Goal: Task Accomplishment & Management: Manage account settings

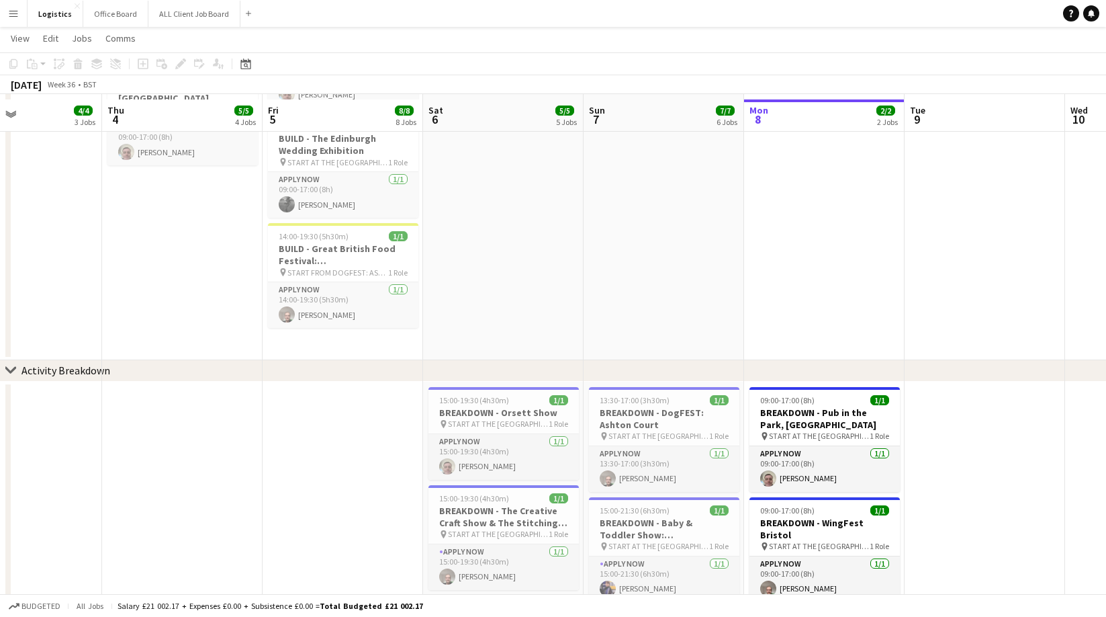
scroll to position [402, 0]
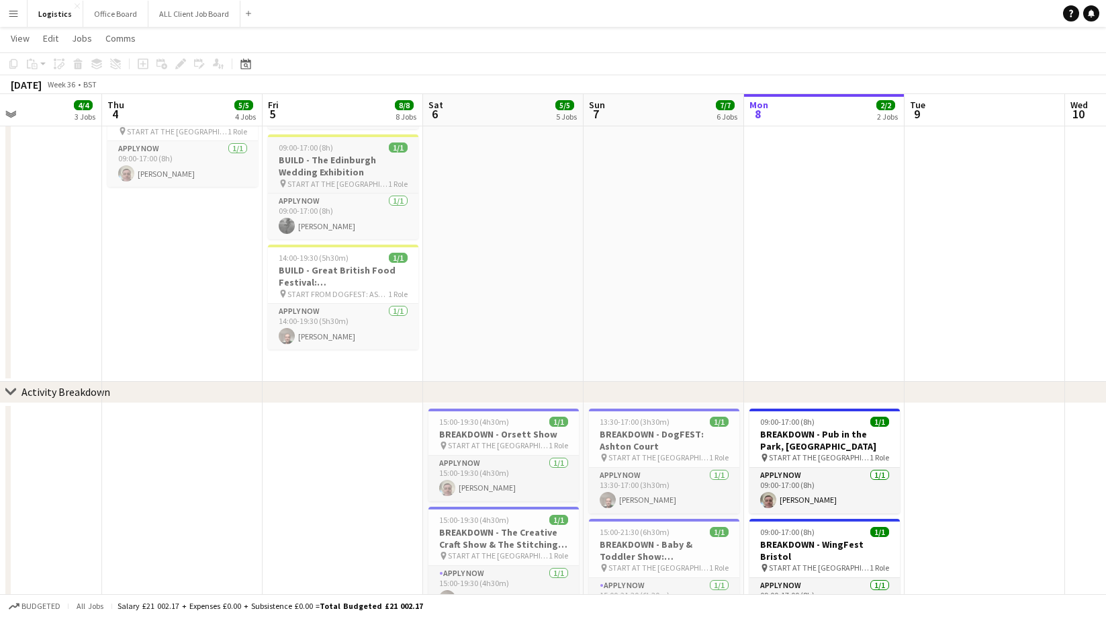
click at [316, 165] on h3 "BUILD - The Edinburgh Wedding Exhibition" at bounding box center [343, 166] width 150 height 24
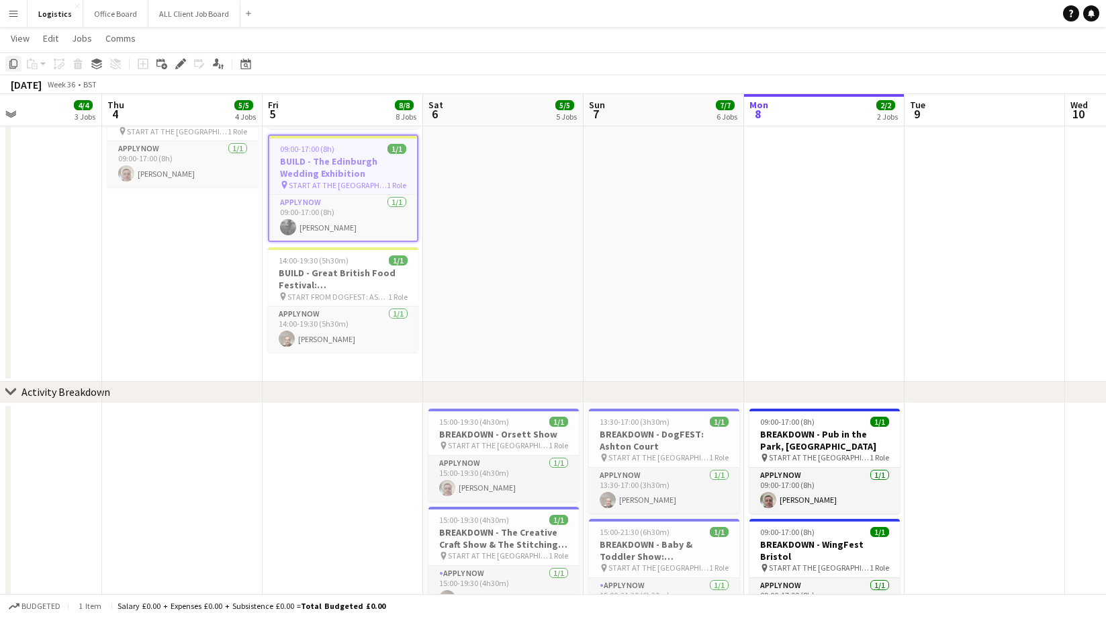
click at [13, 64] on icon "Copy" at bounding box center [13, 63] width 11 height 11
click at [791, 146] on app-date-cell at bounding box center [824, 96] width 161 height 571
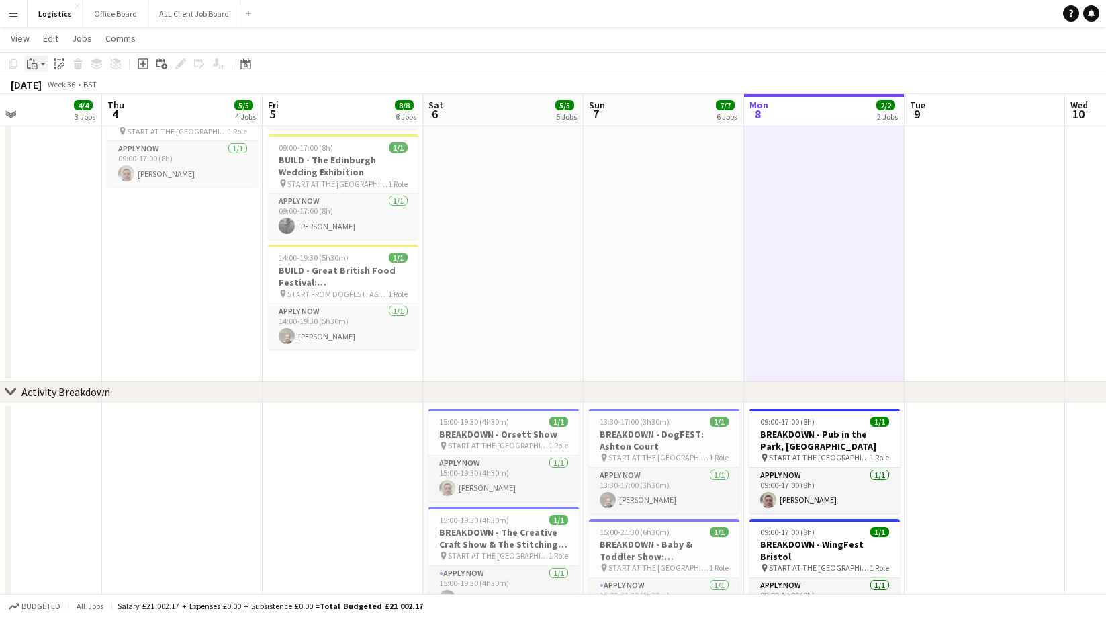
click at [36, 66] on icon "Paste" at bounding box center [32, 63] width 11 height 11
click at [49, 91] on link "Paste Command V" at bounding box center [89, 89] width 106 height 12
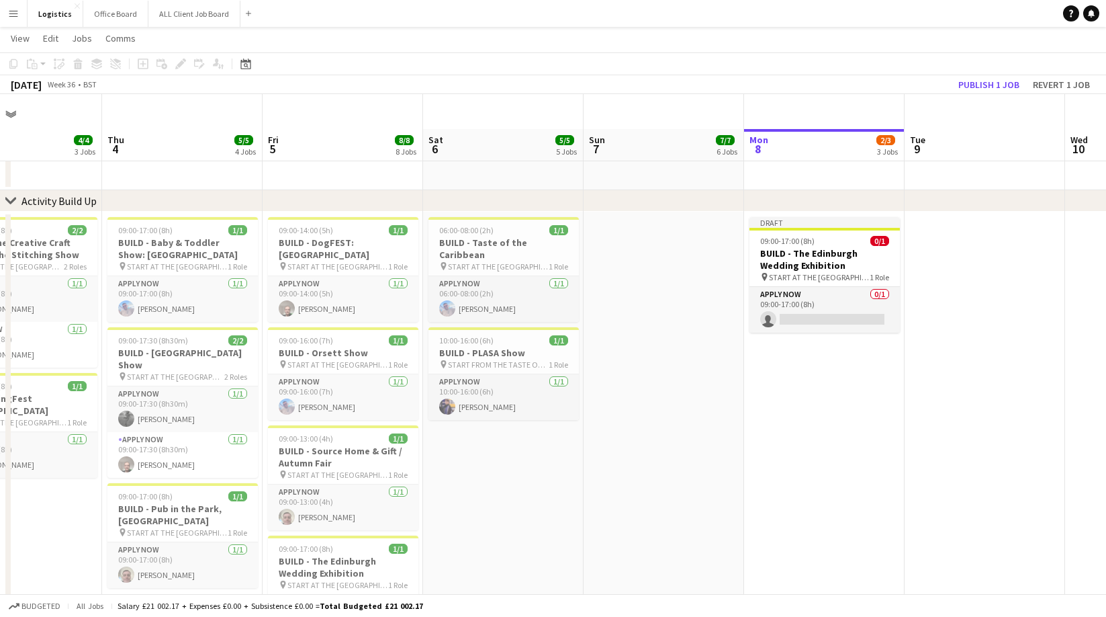
scroll to position [0, 0]
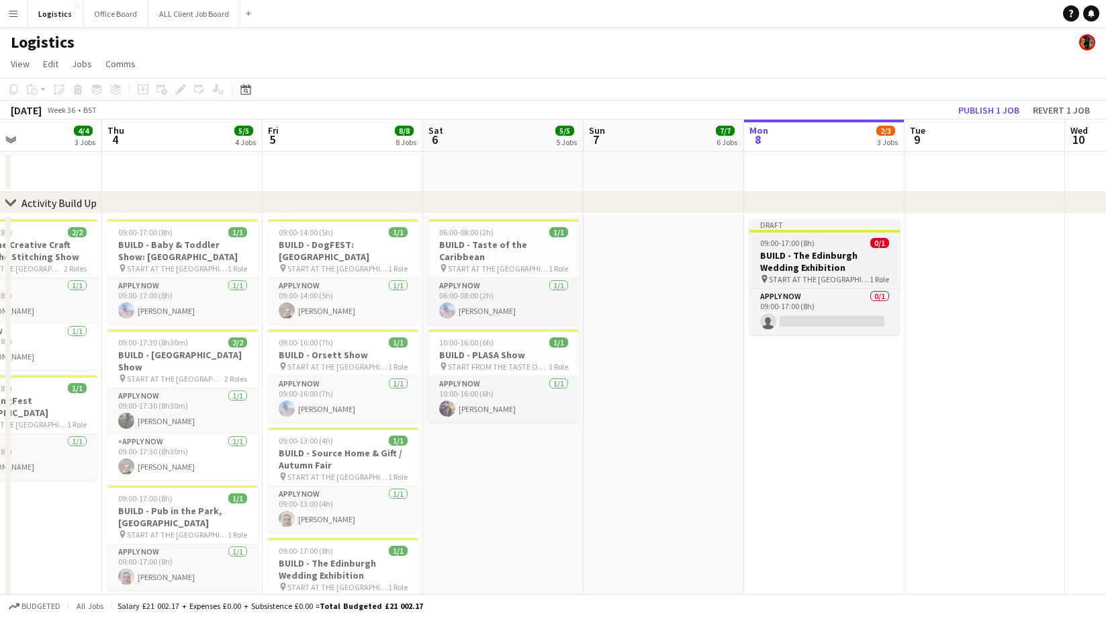
click at [828, 248] on app-job-card "Draft 09:00-17:00 (8h) 0/1 BUILD - The Edinburgh Wedding Exhibition pin START A…" at bounding box center [825, 277] width 150 height 116
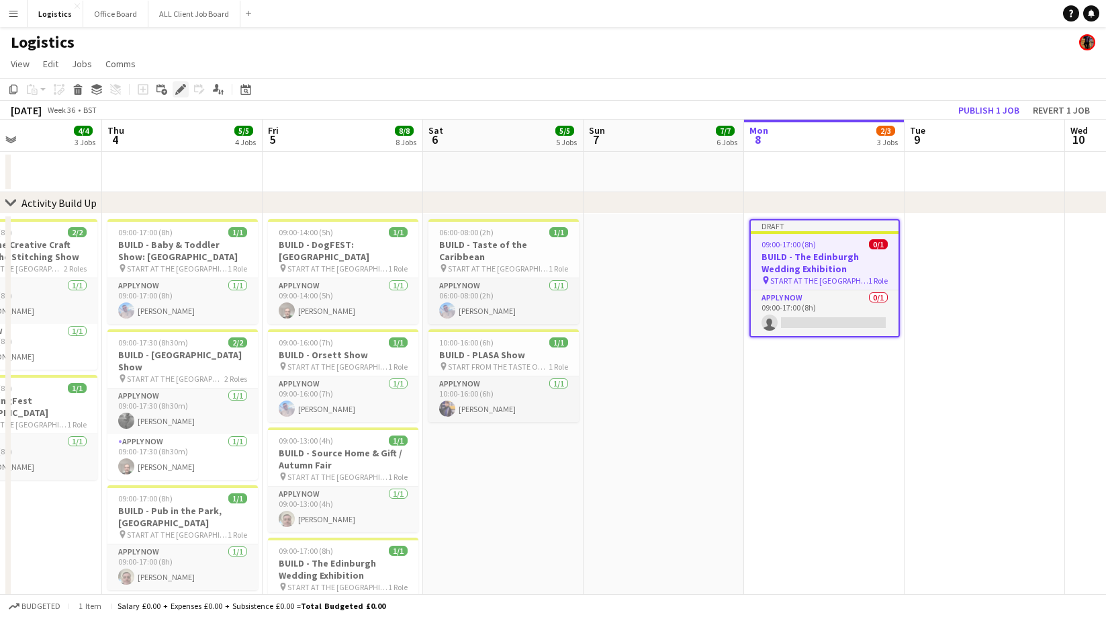
click at [182, 90] on icon at bounding box center [180, 89] width 7 height 7
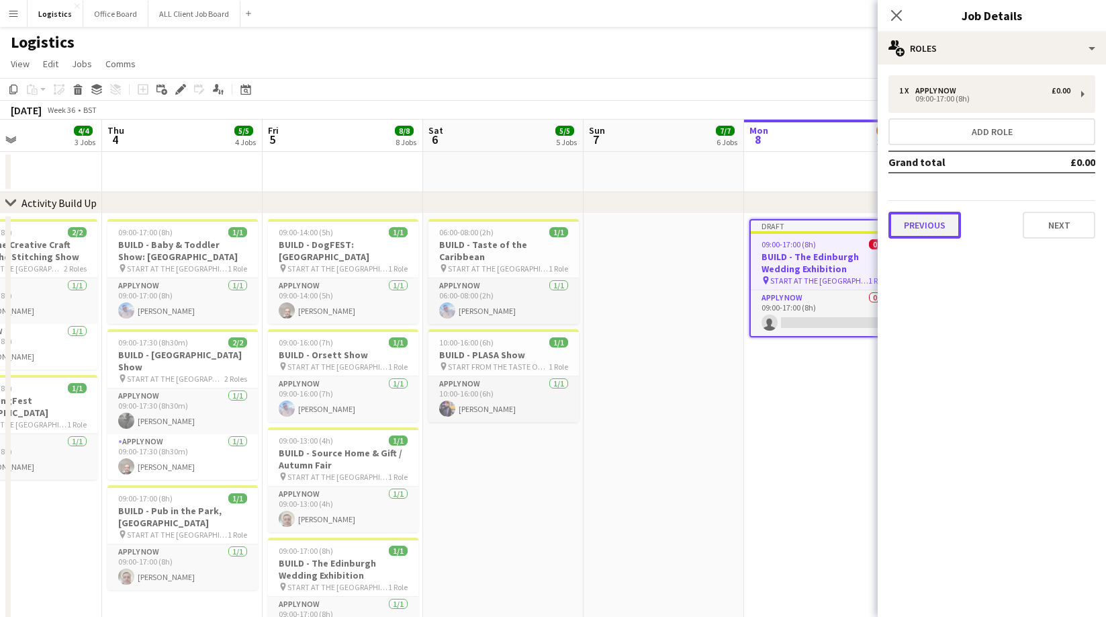
click at [937, 226] on button "Previous" at bounding box center [925, 225] width 73 height 27
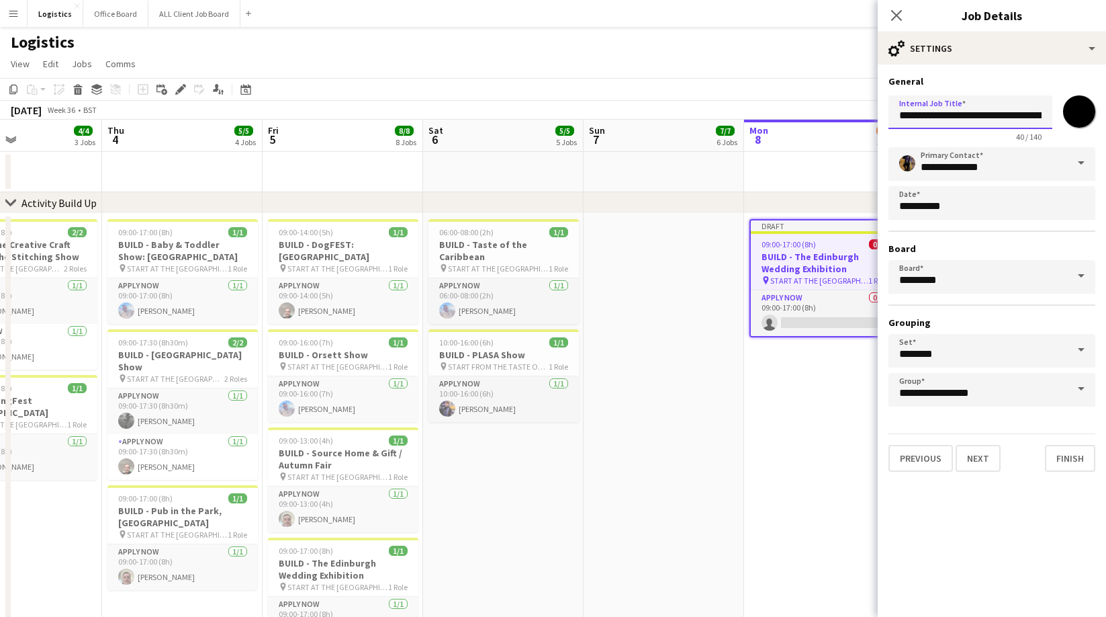
scroll to position [0, 48]
drag, startPoint x: 935, startPoint y: 116, endPoint x: 1075, endPoint y: 121, distance: 140.5
click at [1075, 121] on div "**********" at bounding box center [992, 116] width 207 height 52
paste input "text"
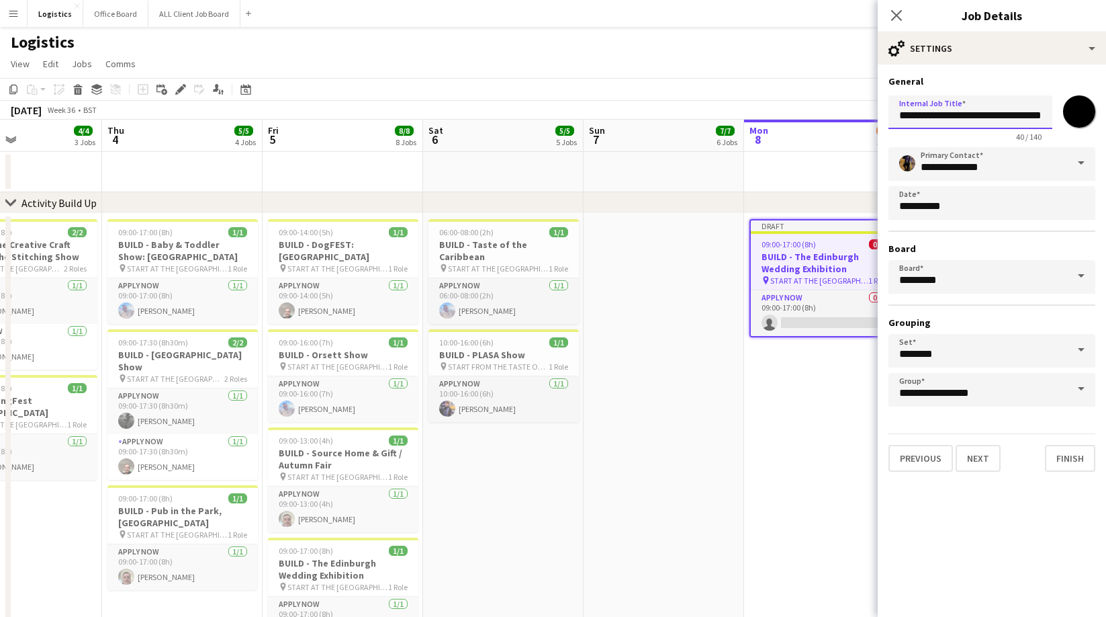
scroll to position [0, 11]
type input "**********"
click at [981, 457] on button "Next" at bounding box center [978, 458] width 45 height 27
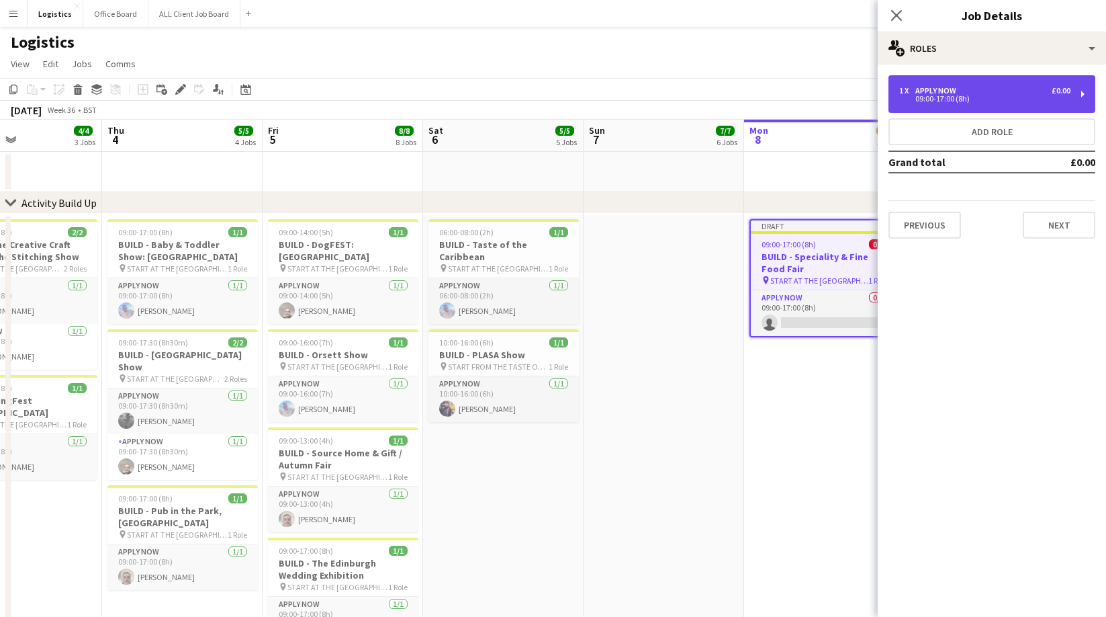
click at [950, 98] on div "09:00-17:00 (8h)" at bounding box center [984, 98] width 171 height 7
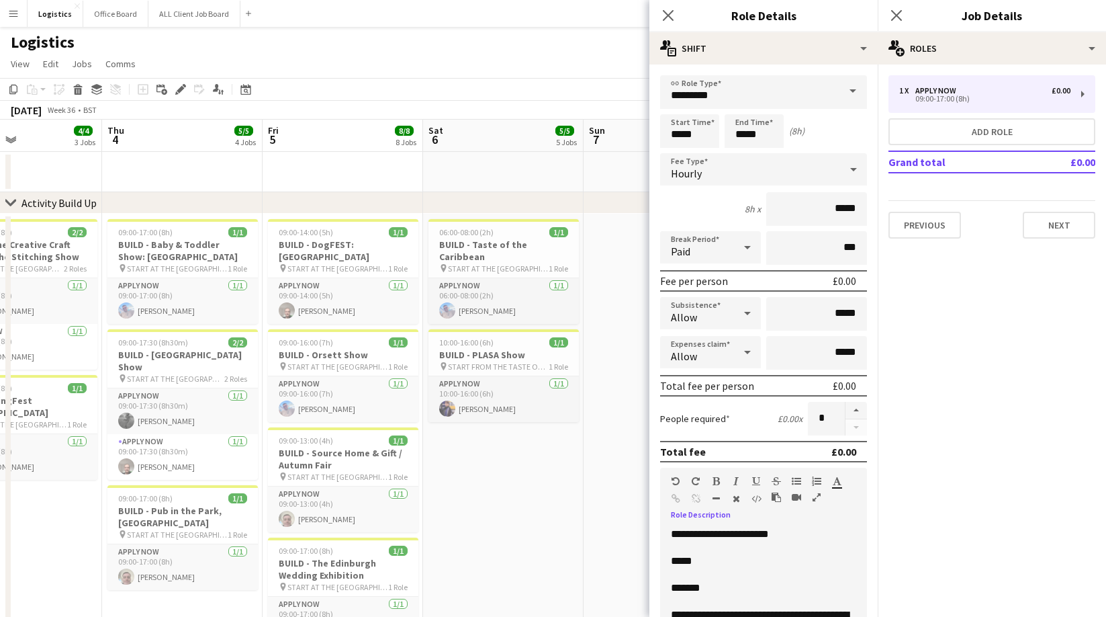
click at [727, 574] on p at bounding box center [763, 574] width 185 height 13
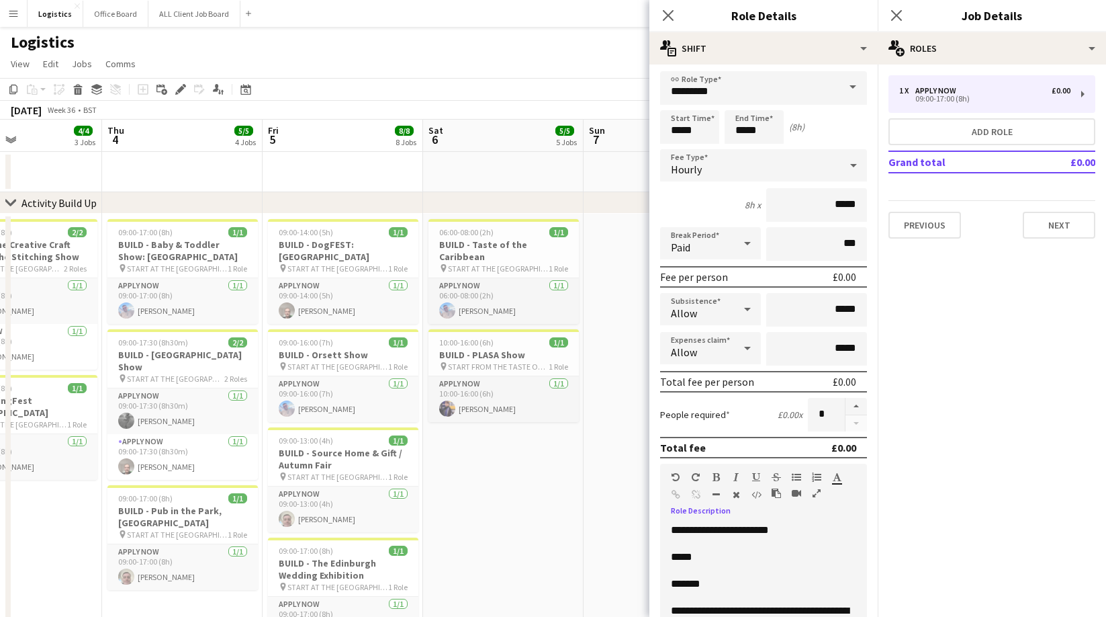
scroll to position [224, 0]
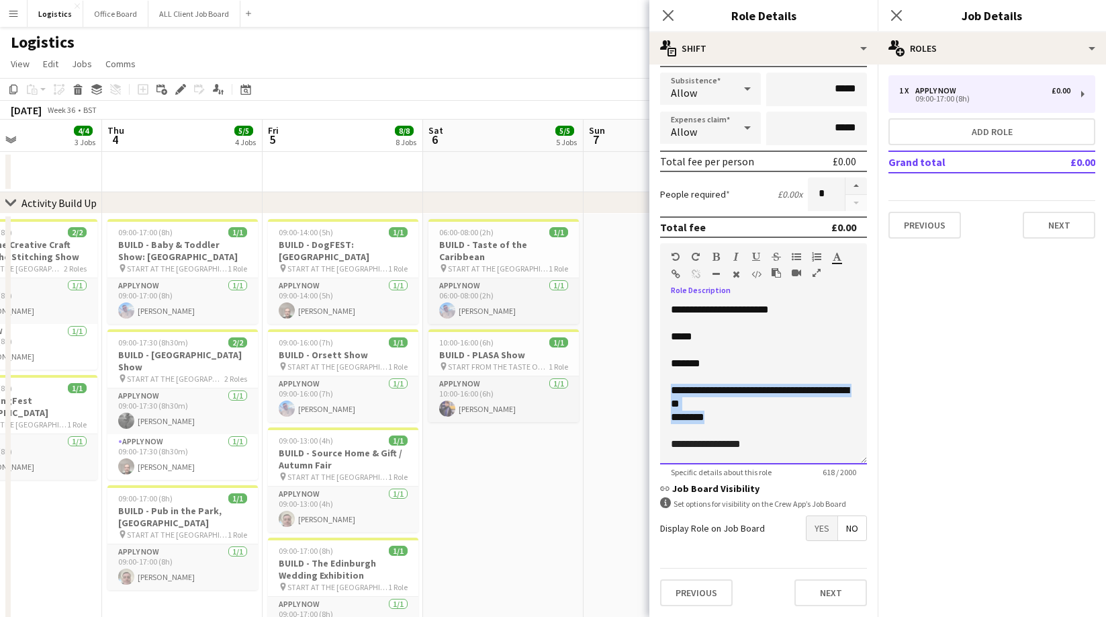
drag, startPoint x: 719, startPoint y: 421, endPoint x: 666, endPoint y: 388, distance: 62.4
click at [666, 388] on div "**********" at bounding box center [763, 383] width 207 height 161
paste div
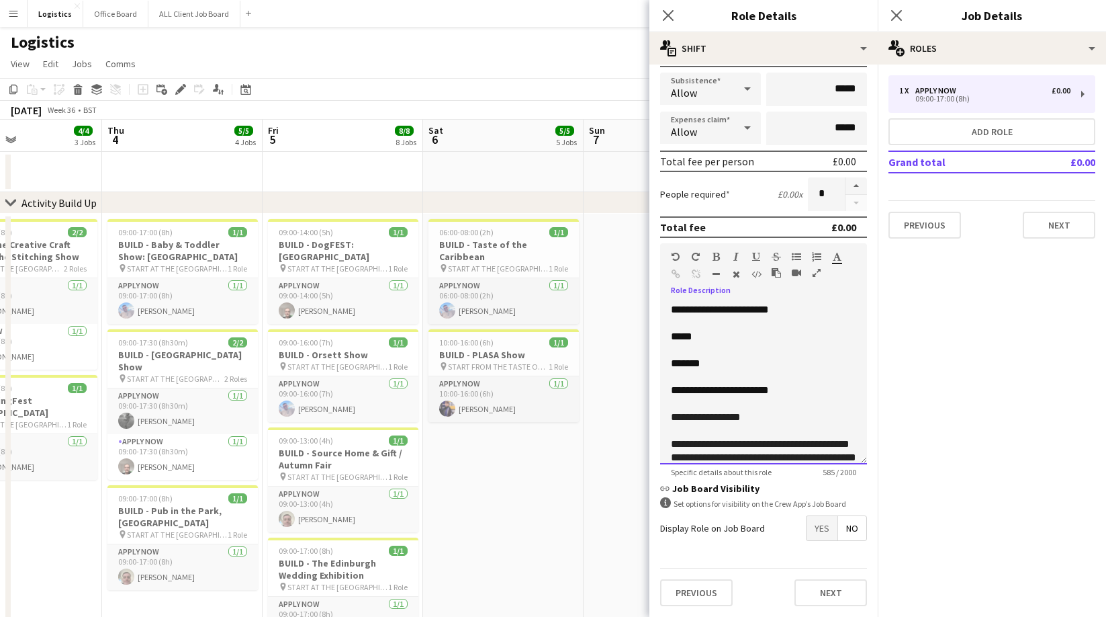
click at [712, 415] on span "**********" at bounding box center [706, 417] width 70 height 10
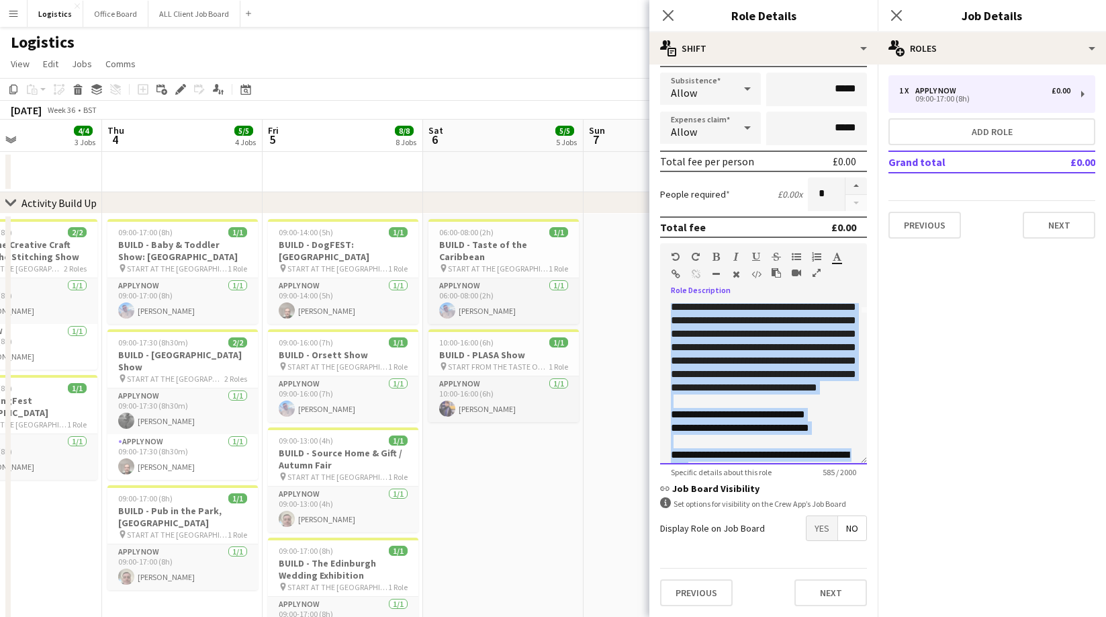
scroll to position [212, 0]
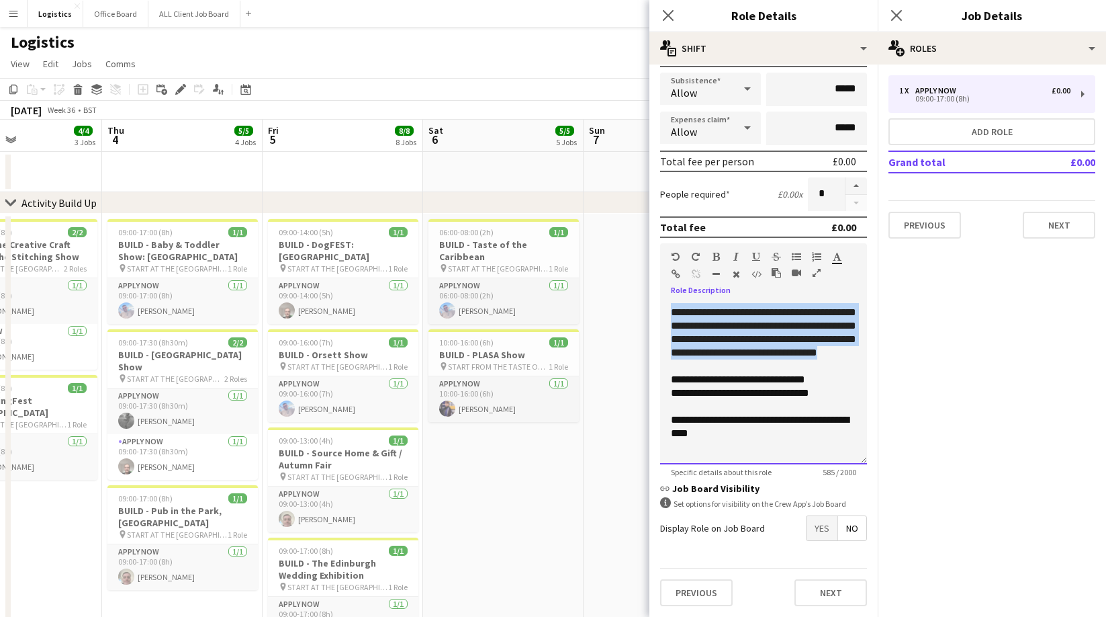
drag, startPoint x: 668, startPoint y: 442, endPoint x: 807, endPoint y: 354, distance: 164.0
click at [807, 354] on div "**********" at bounding box center [763, 383] width 207 height 161
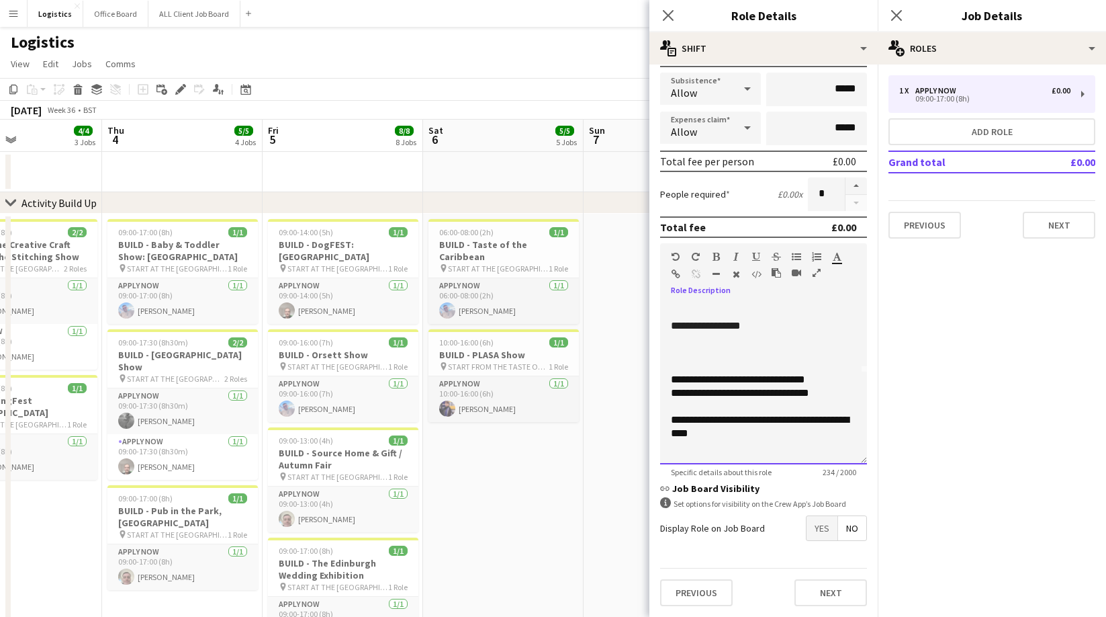
scroll to position [78, 0]
drag, startPoint x: 835, startPoint y: 393, endPoint x: 737, endPoint y: 377, distance: 99.4
click at [737, 377] on div "**********" at bounding box center [763, 383] width 207 height 161
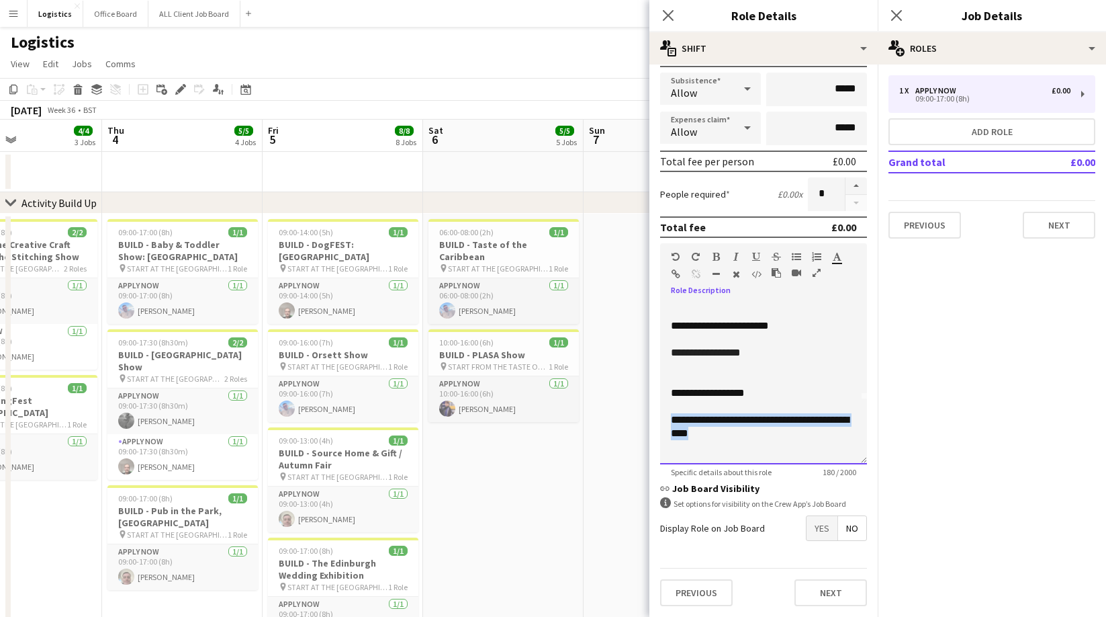
drag, startPoint x: 766, startPoint y: 435, endPoint x: 669, endPoint y: 423, distance: 98.1
click at [669, 423] on div "**********" at bounding box center [763, 383] width 207 height 161
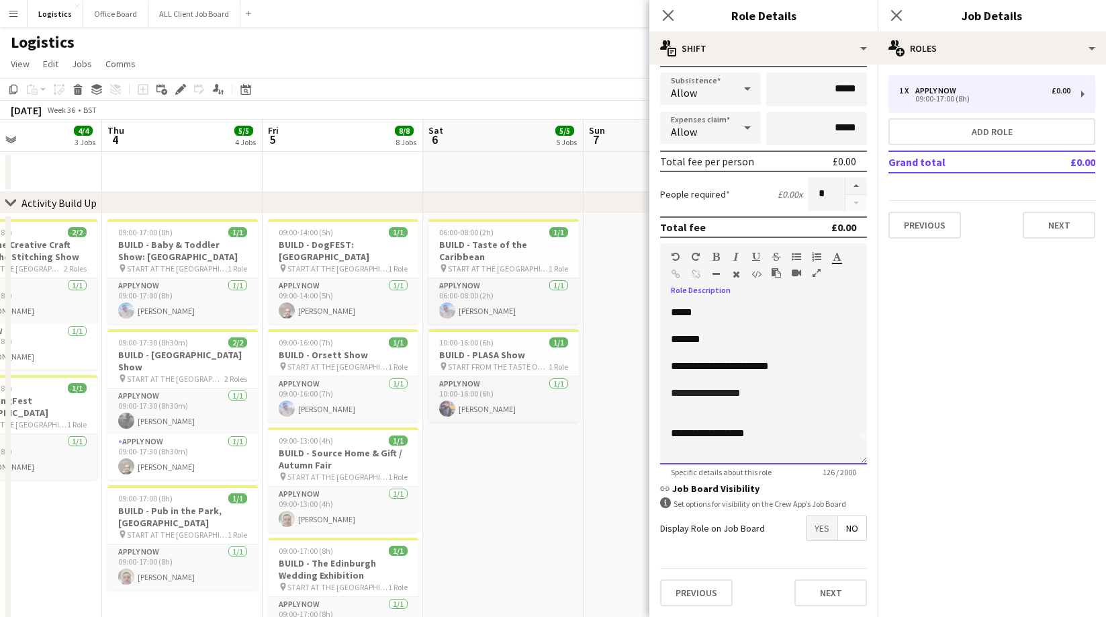
click at [670, 431] on div "**********" at bounding box center [763, 383] width 207 height 161
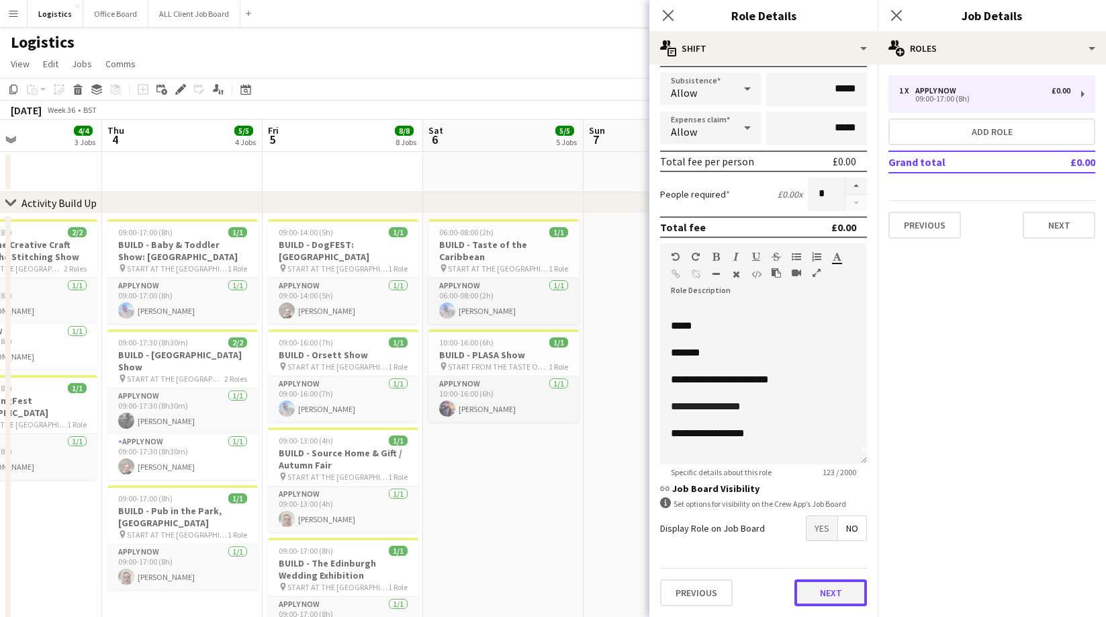
click at [832, 590] on button "Next" at bounding box center [831, 592] width 73 height 27
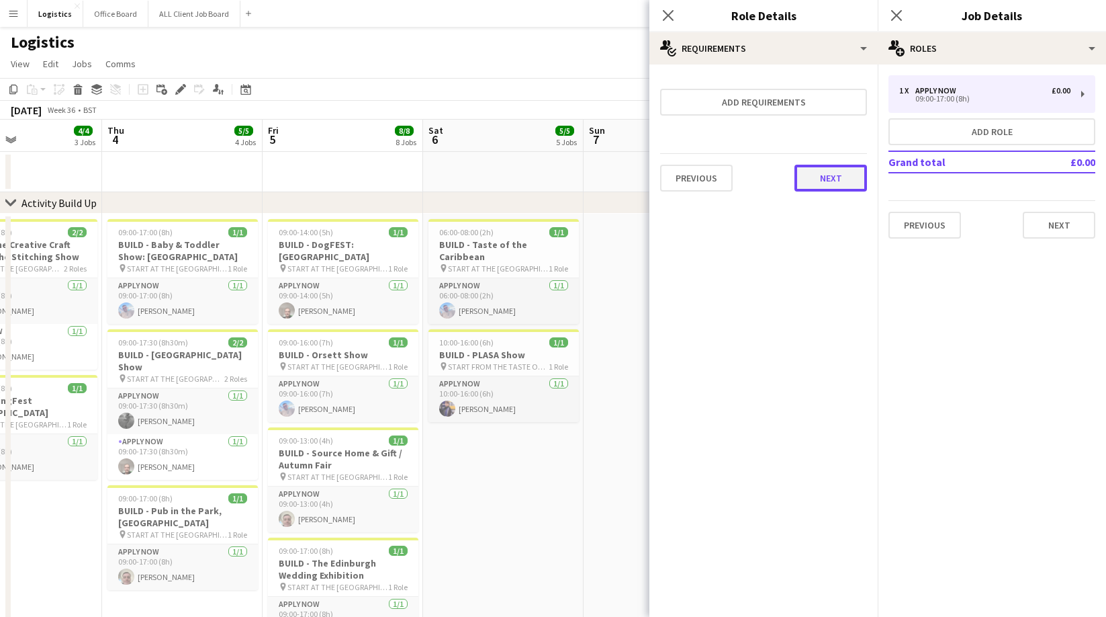
click at [829, 183] on button "Next" at bounding box center [831, 178] width 73 height 27
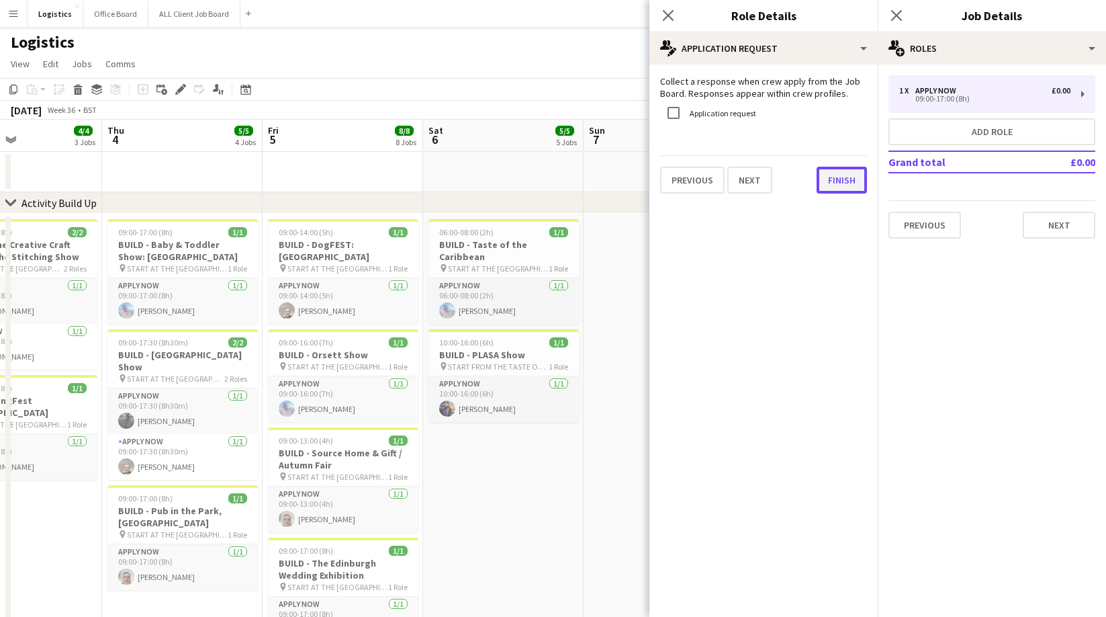
click at [833, 183] on button "Finish" at bounding box center [842, 180] width 50 height 27
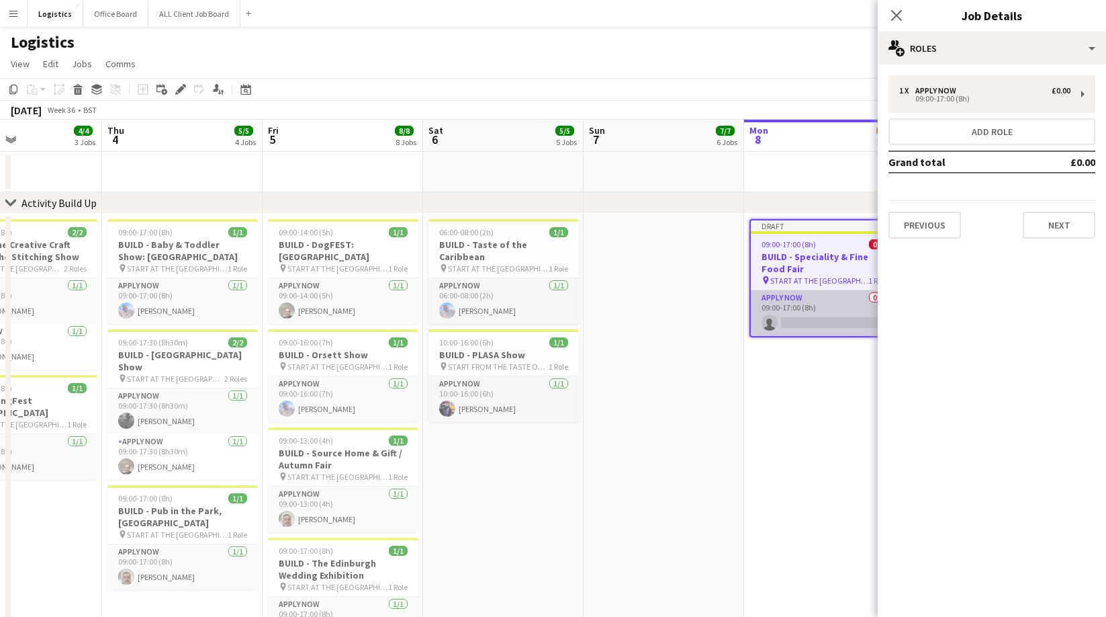
click at [814, 317] on app-card-role "APPLY NOW 0/1 09:00-17:00 (8h) single-neutral-actions" at bounding box center [825, 313] width 148 height 46
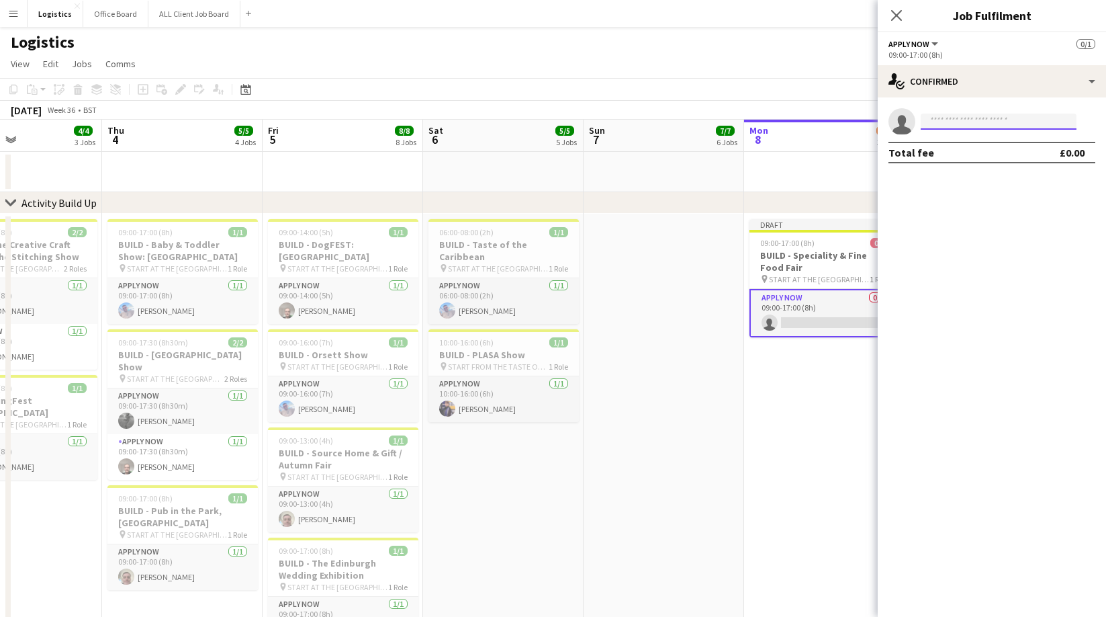
click at [934, 122] on input at bounding box center [999, 122] width 156 height 16
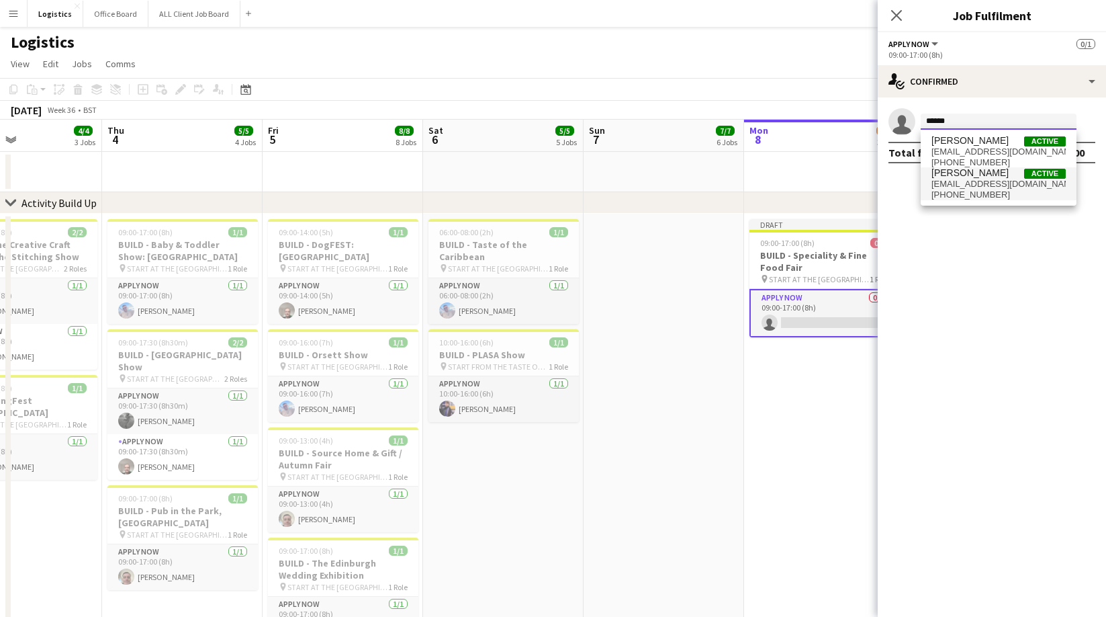
type input "******"
click at [975, 187] on span "[EMAIL_ADDRESS][DOMAIN_NAME]" at bounding box center [999, 184] width 134 height 11
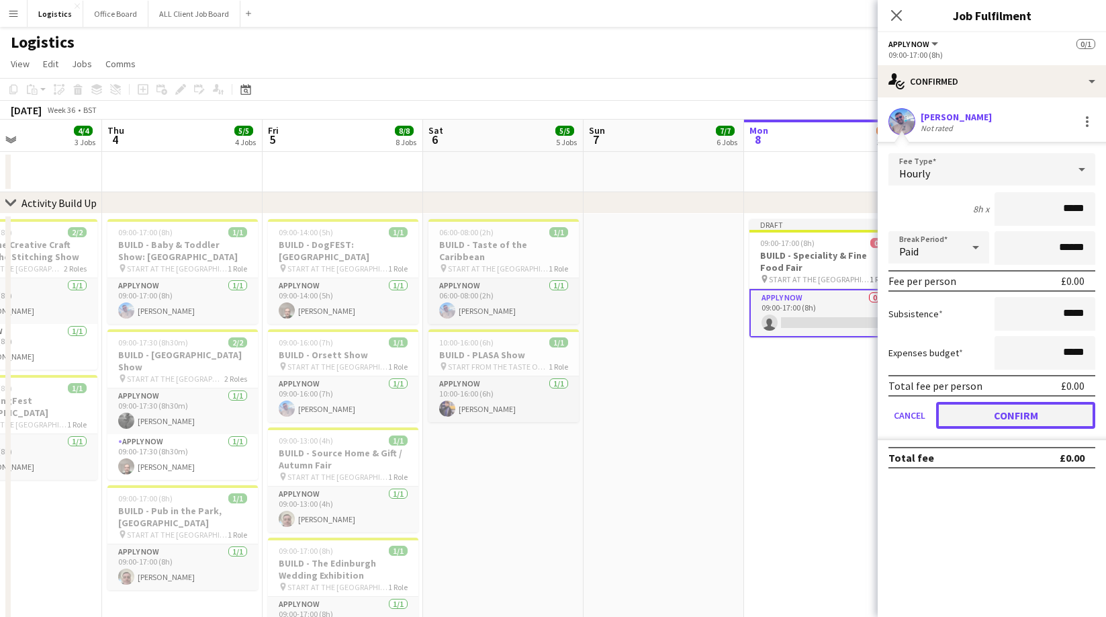
click at [1017, 422] on button "Confirm" at bounding box center [1015, 415] width 159 height 27
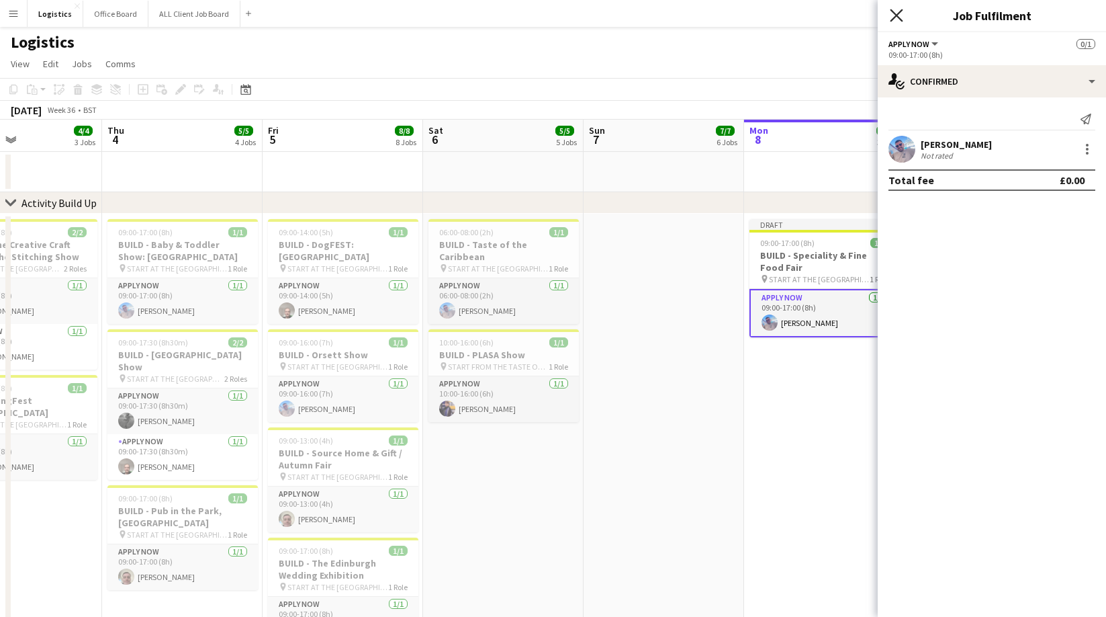
click at [895, 20] on icon "Close pop-in" at bounding box center [896, 15] width 13 height 13
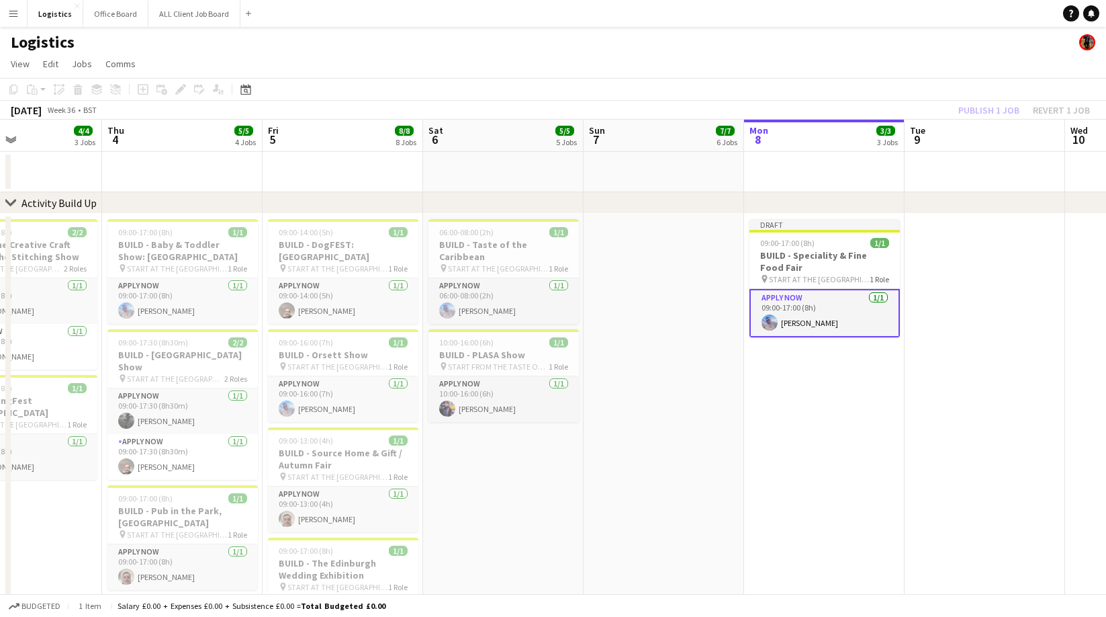
click at [985, 107] on div "Publish 1 job Revert 1 job" at bounding box center [1024, 109] width 164 height 17
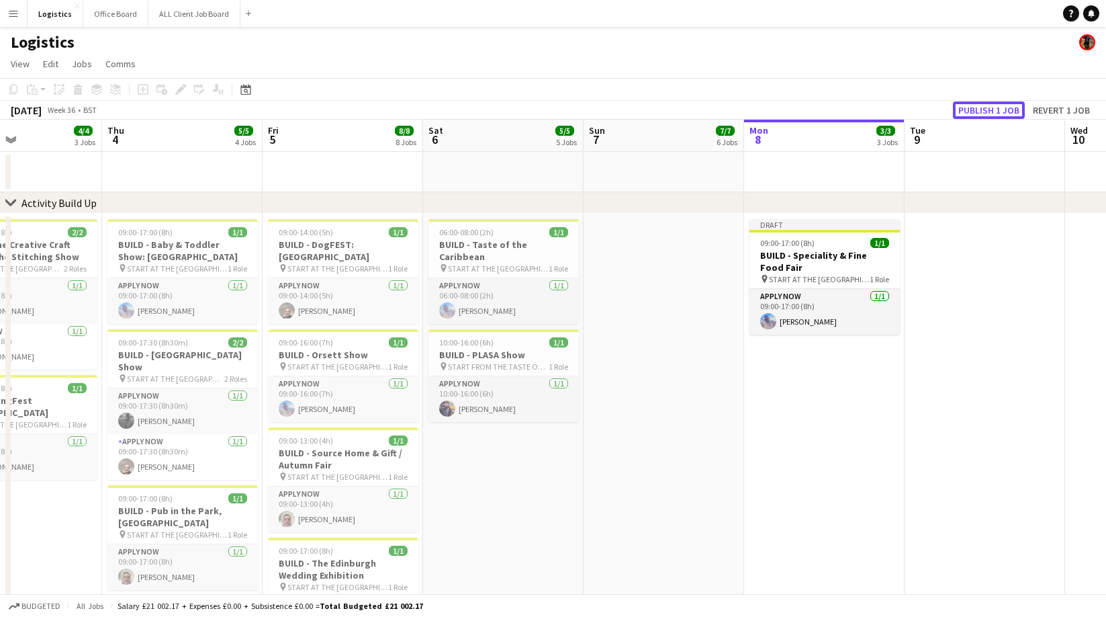
click at [985, 107] on button "Publish 1 job" at bounding box center [989, 109] width 72 height 17
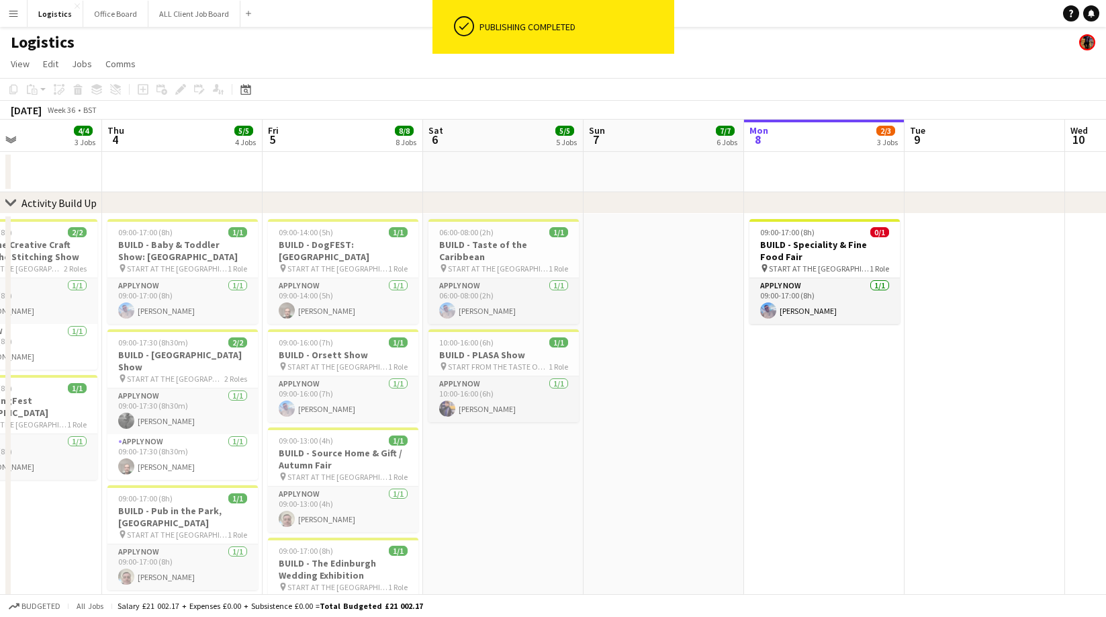
click at [809, 75] on app-page-menu "View Day view expanded Day view collapsed Month view Date picker Jump to [DATE]…" at bounding box center [553, 65] width 1106 height 26
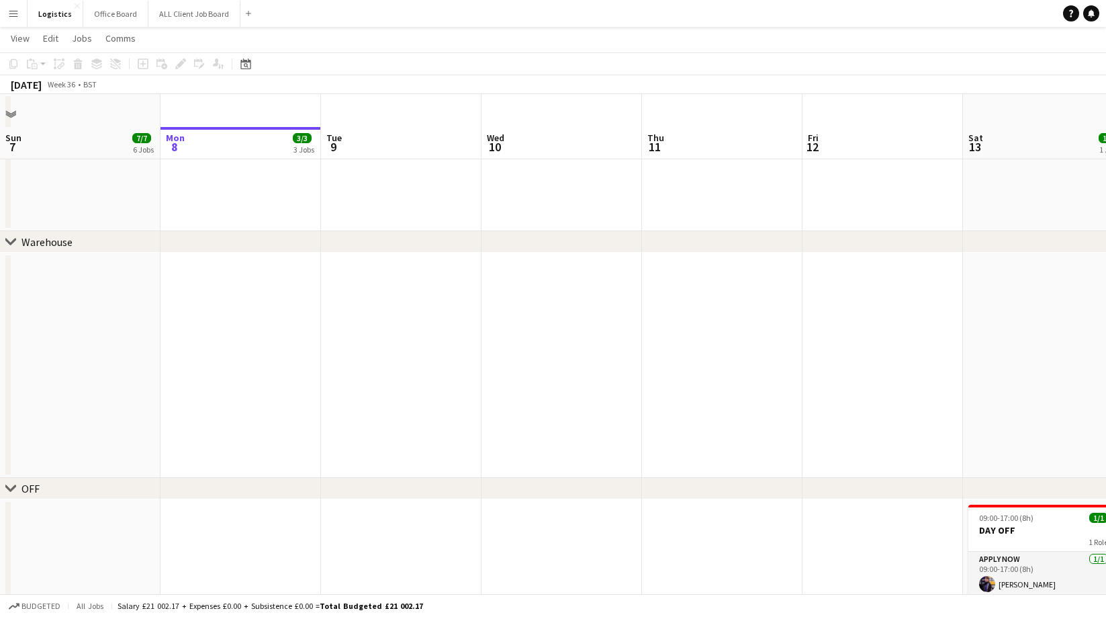
scroll to position [1458, 0]
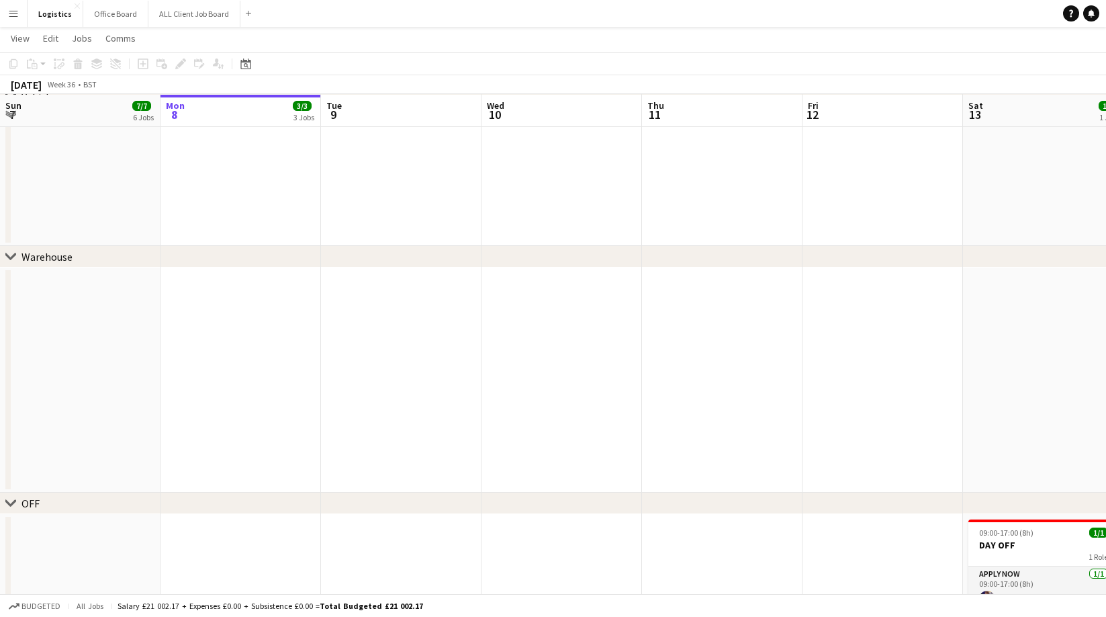
click at [202, 373] on app-date-cell at bounding box center [241, 379] width 161 height 225
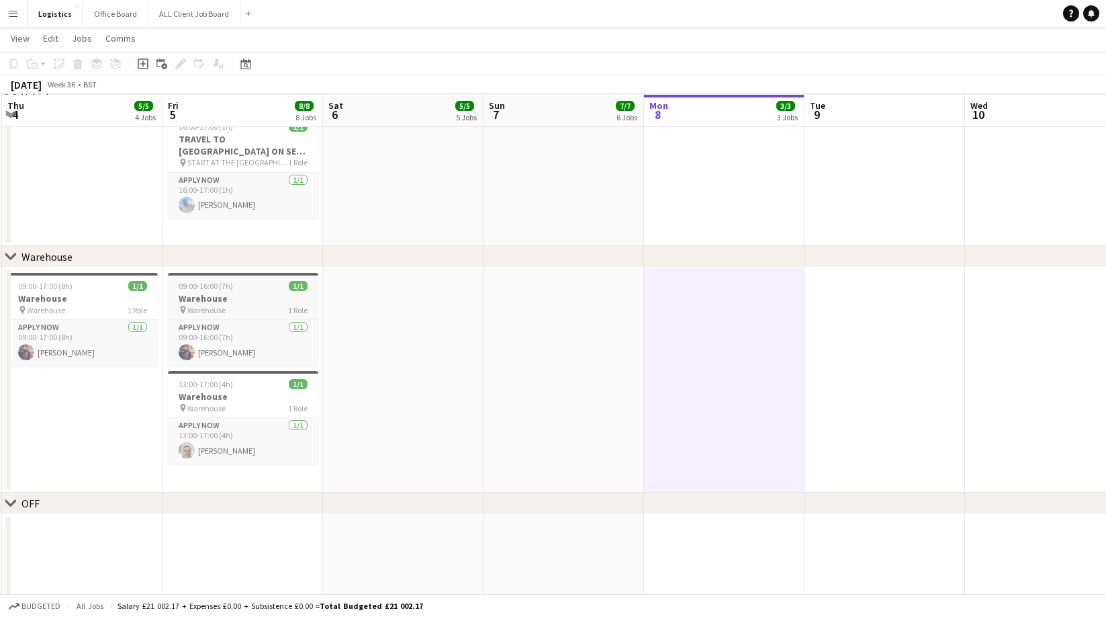
scroll to position [0, 292]
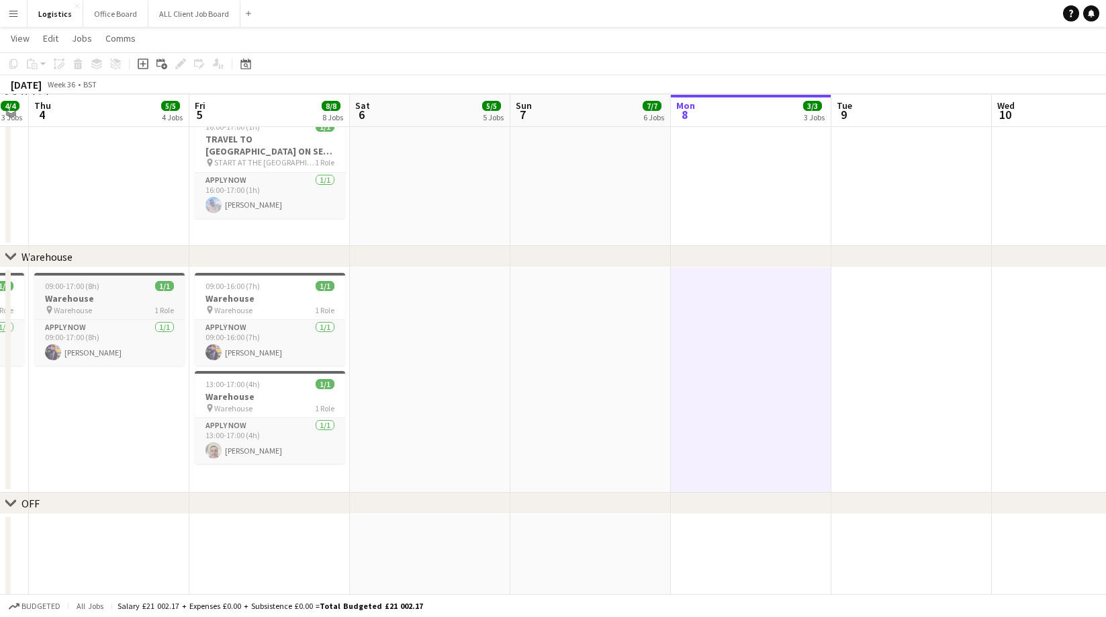
click at [87, 302] on h3 "Warehouse" at bounding box center [109, 298] width 150 height 12
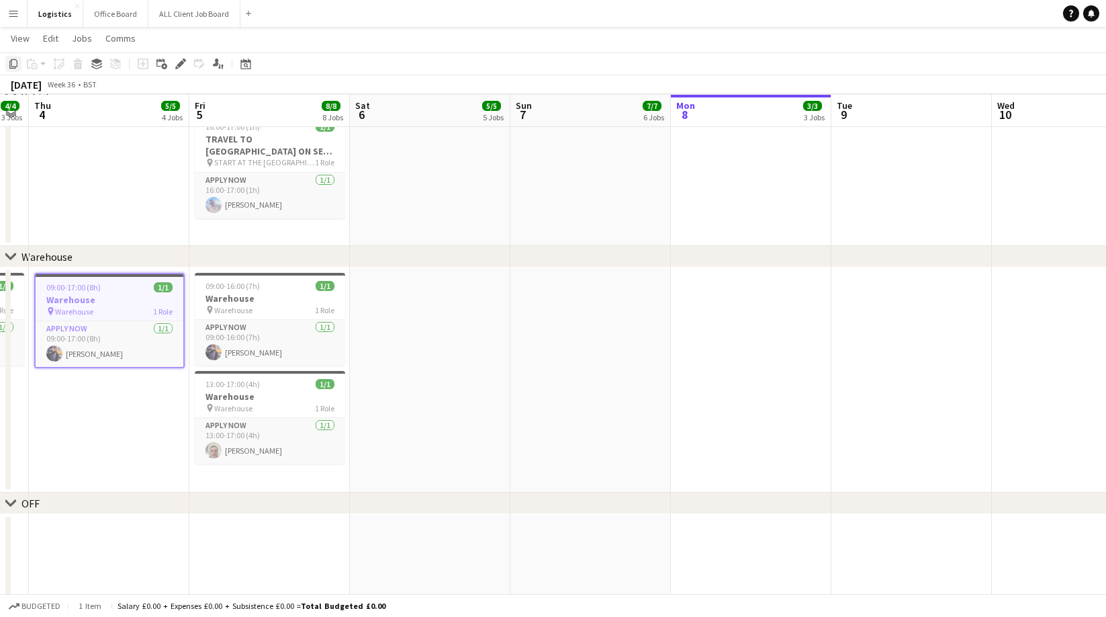
click at [11, 65] on icon "Copy" at bounding box center [13, 63] width 11 height 11
click at [709, 288] on app-date-cell at bounding box center [751, 379] width 161 height 225
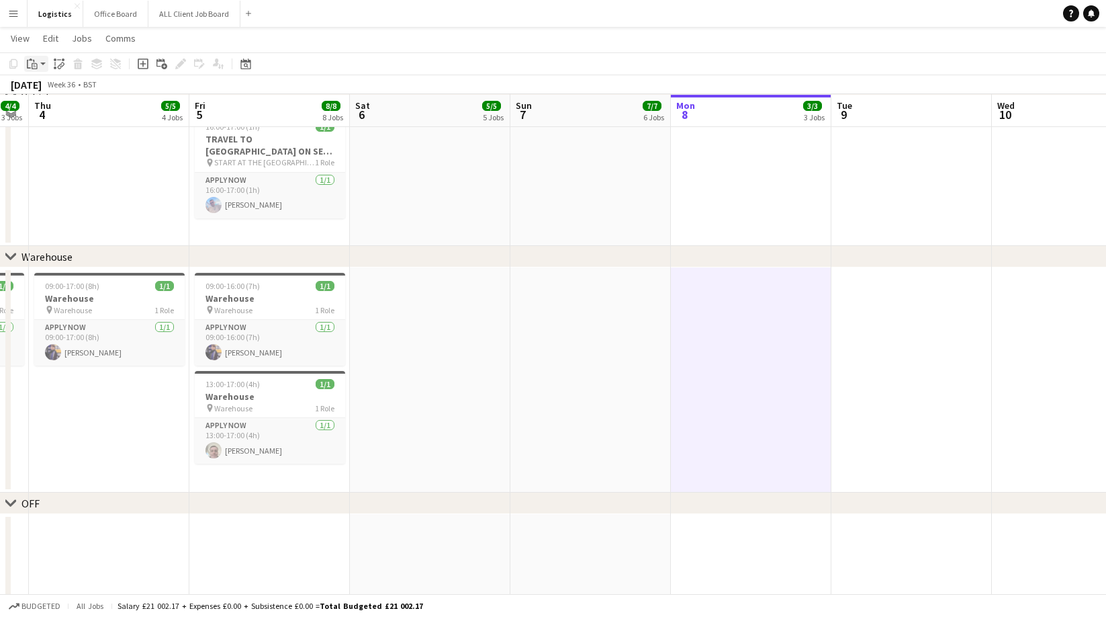
click at [35, 64] on icon "Paste" at bounding box center [32, 63] width 11 height 11
click at [50, 114] on link "Paste with crew Command Shift V" at bounding box center [89, 112] width 106 height 12
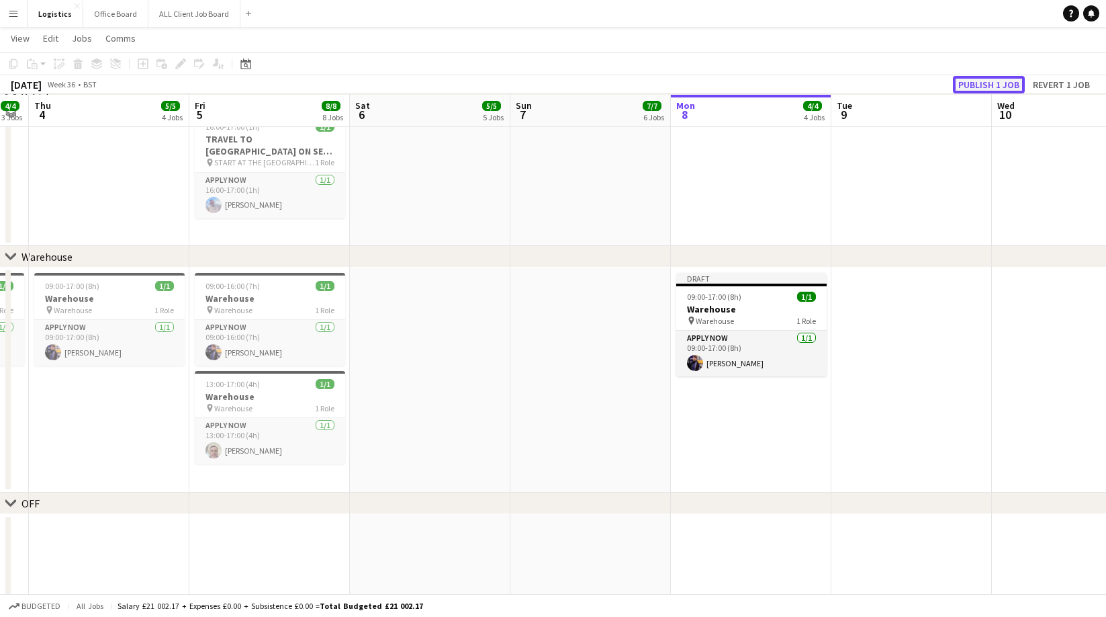
click at [981, 83] on button "Publish 1 job" at bounding box center [989, 84] width 72 height 17
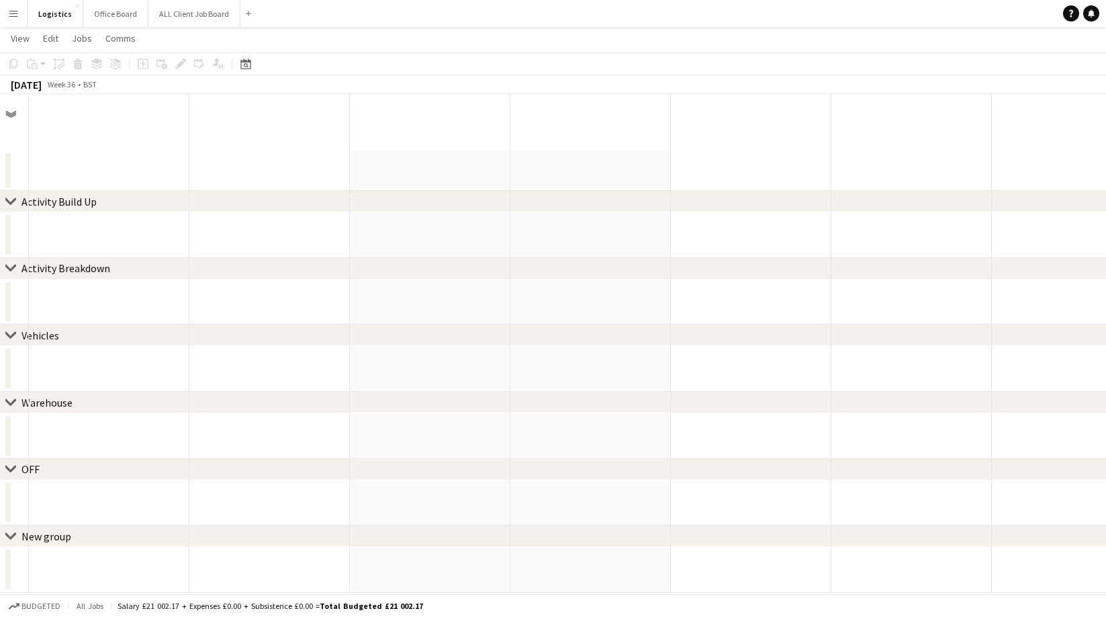
scroll to position [0, 0]
